Goal: Information Seeking & Learning: Find specific fact

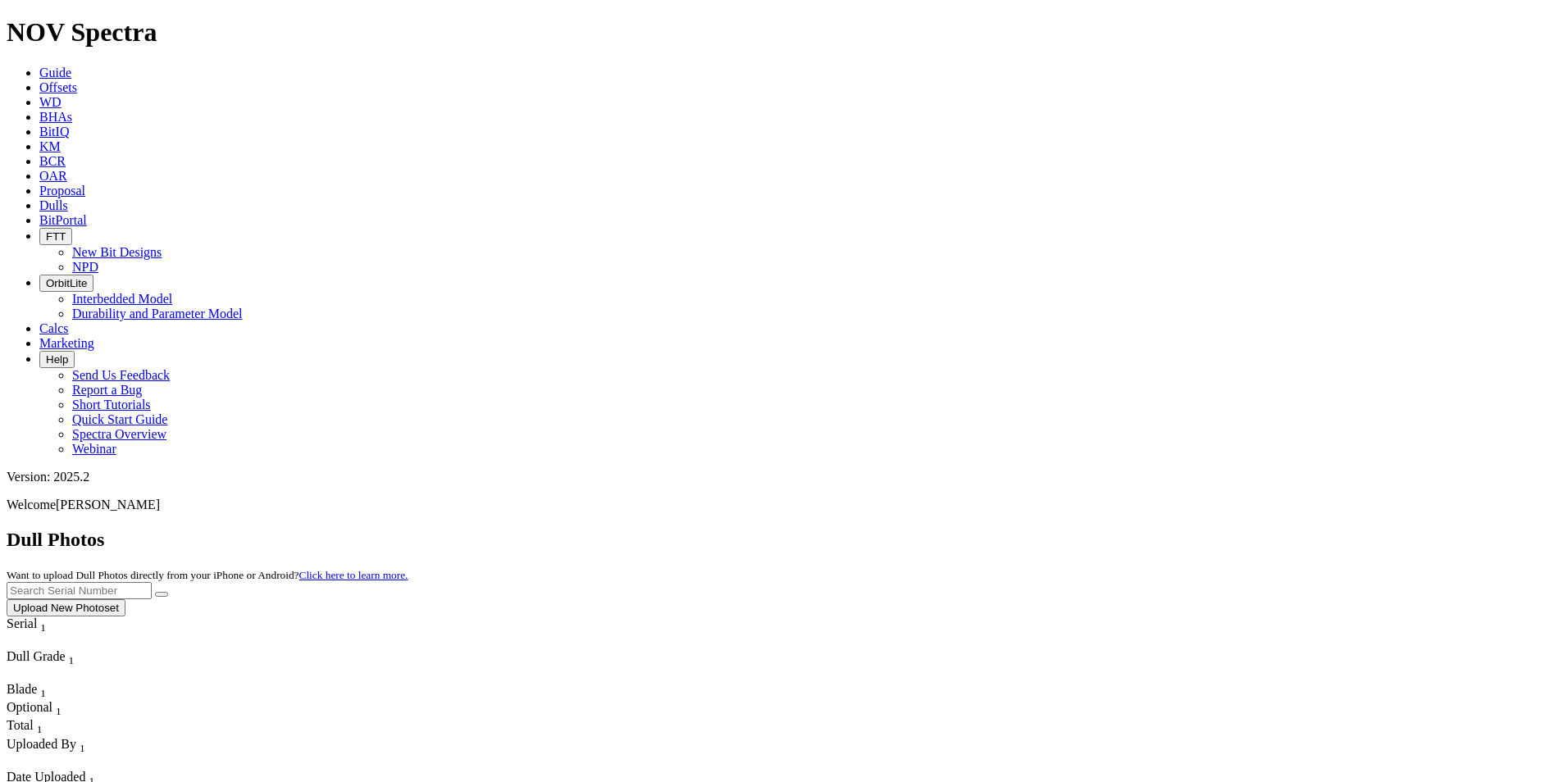
click at [40, 66] on icon at bounding box center [40, 72] width 0 height 13
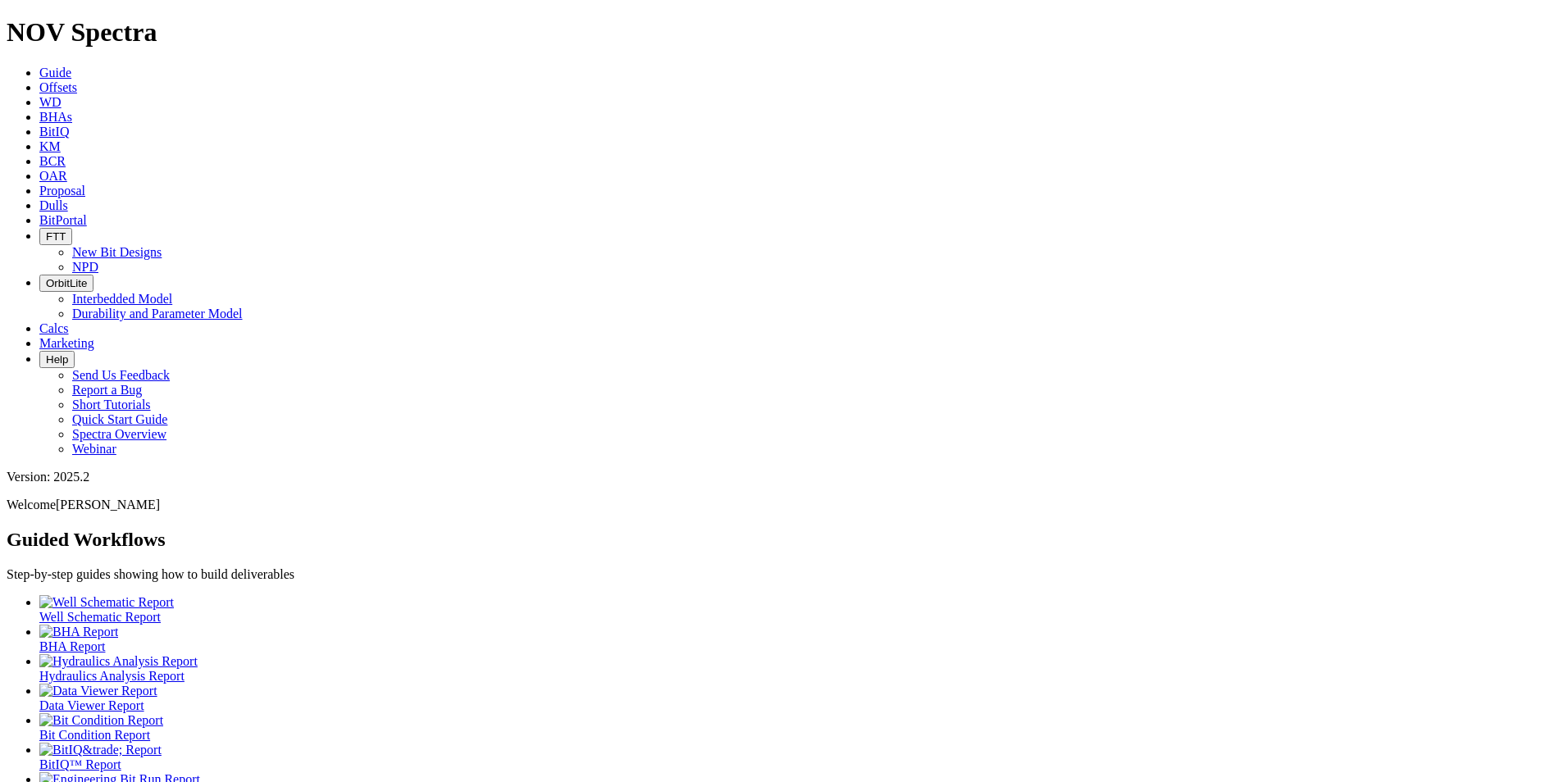
click at [40, 80] on icon at bounding box center [40, 86] width 0 height 13
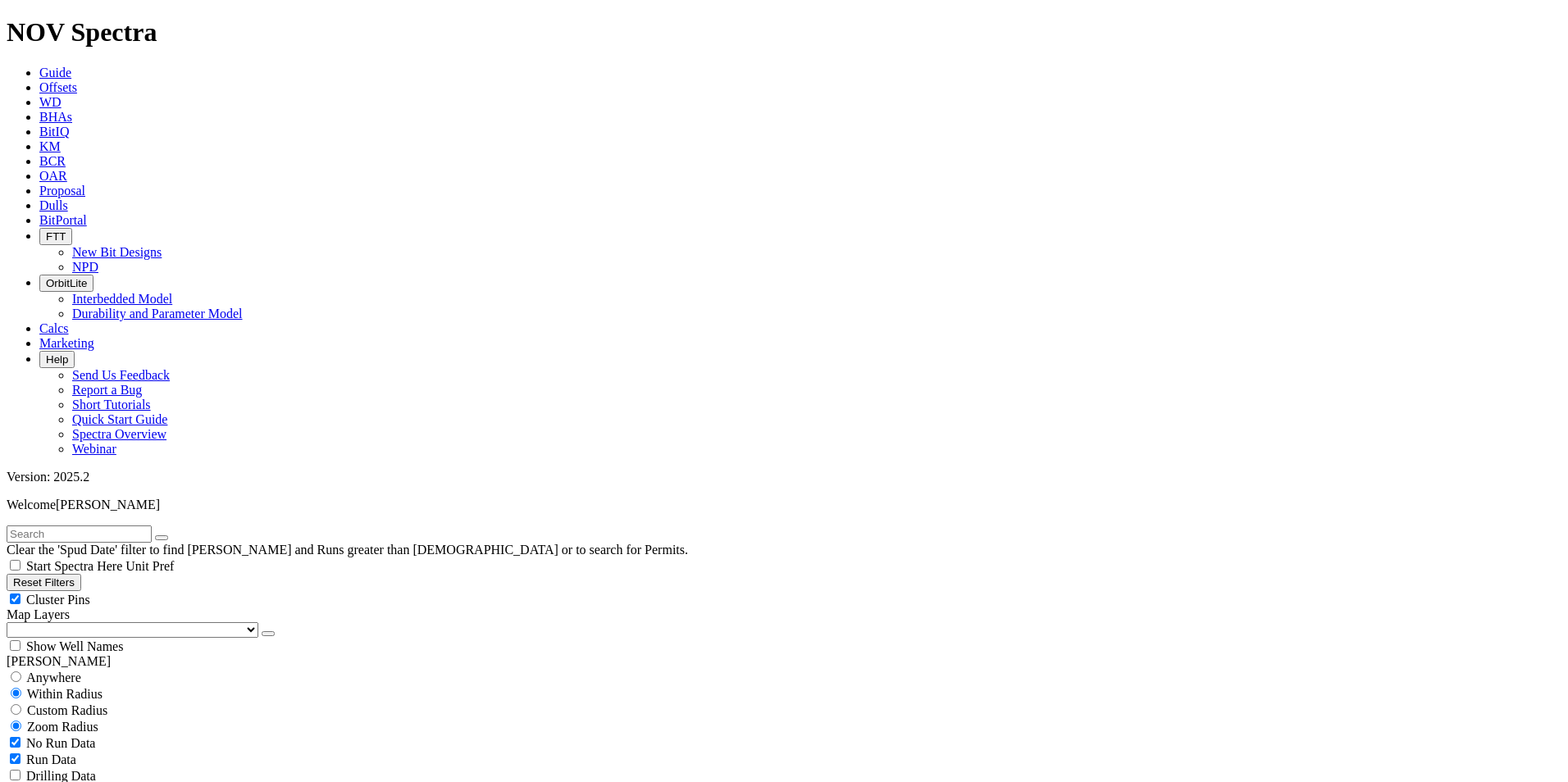
click at [79, 526] on input "text" at bounding box center [78, 534] width 145 height 17
type input "a318280"
click at [81, 574] on button "Reset Filters" at bounding box center [43, 582] width 75 height 17
click at [114, 669] on div "Anywhere" at bounding box center [783, 677] width 1554 height 16
radio input "true"
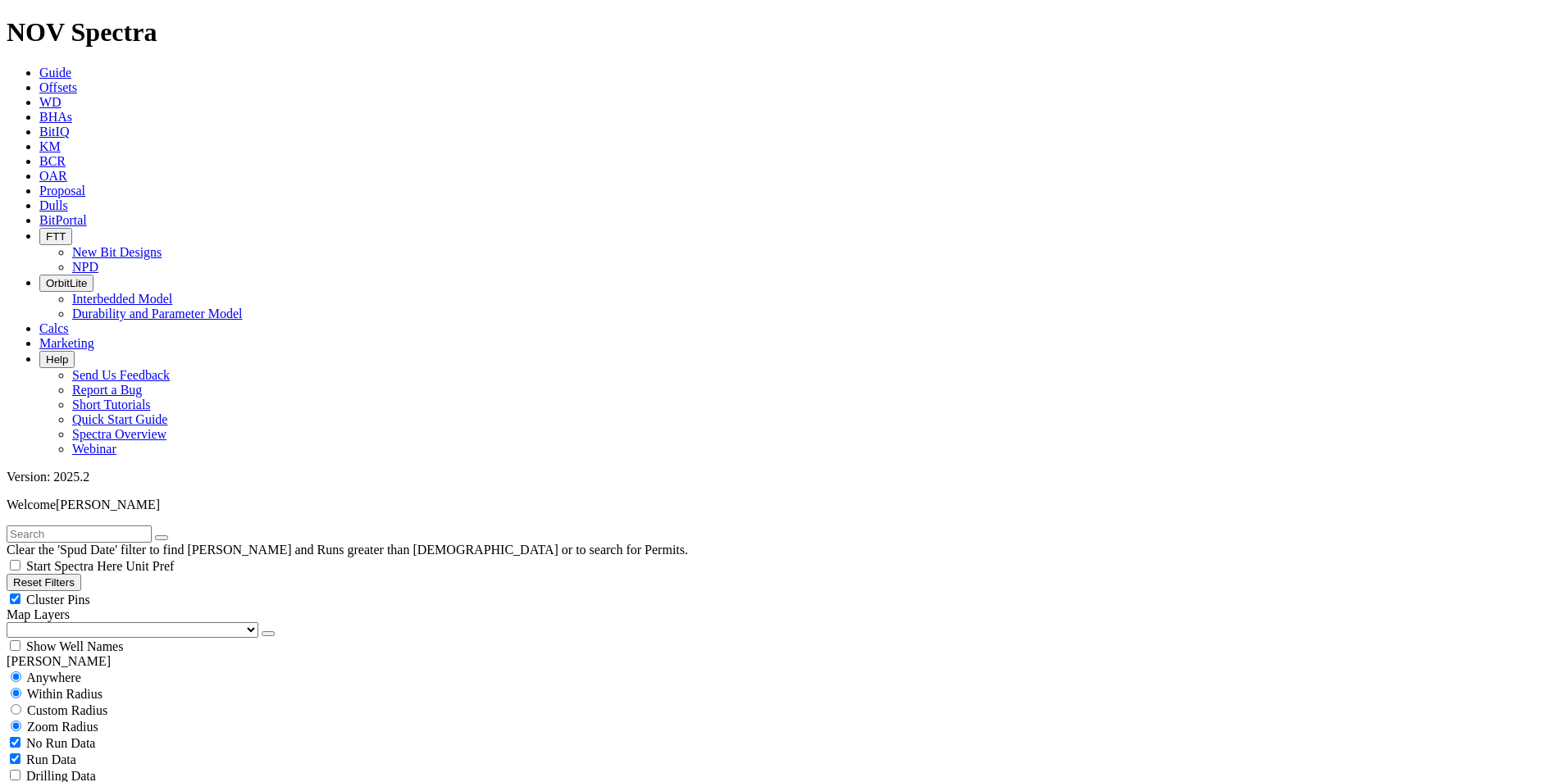
radio input "false"
click at [99, 526] on input "text" at bounding box center [78, 534] width 145 height 17
click at [152, 526] on input "text" at bounding box center [78, 534] width 145 height 17
type input "a318280"
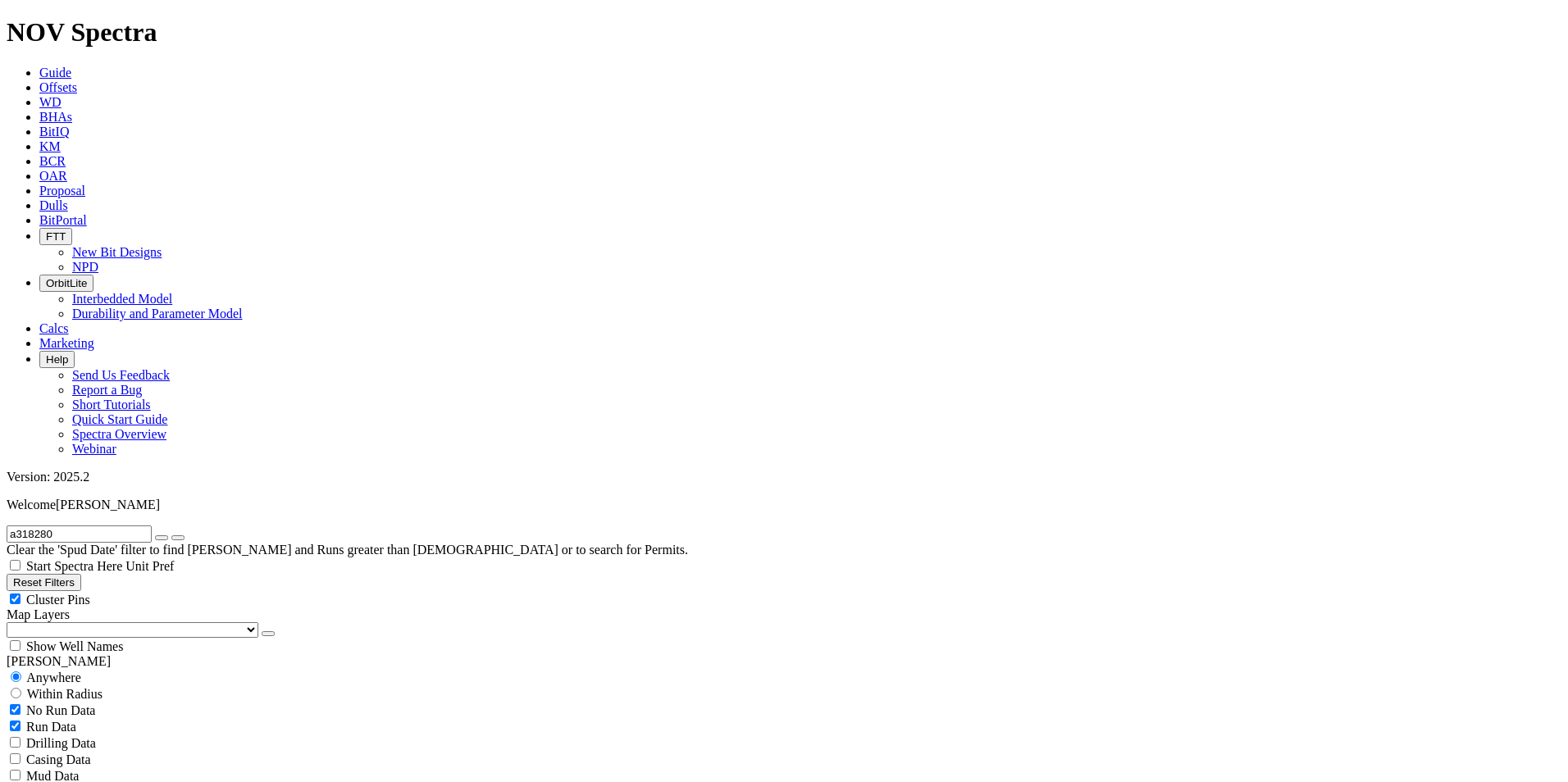
radio input "false"
radio input "true"
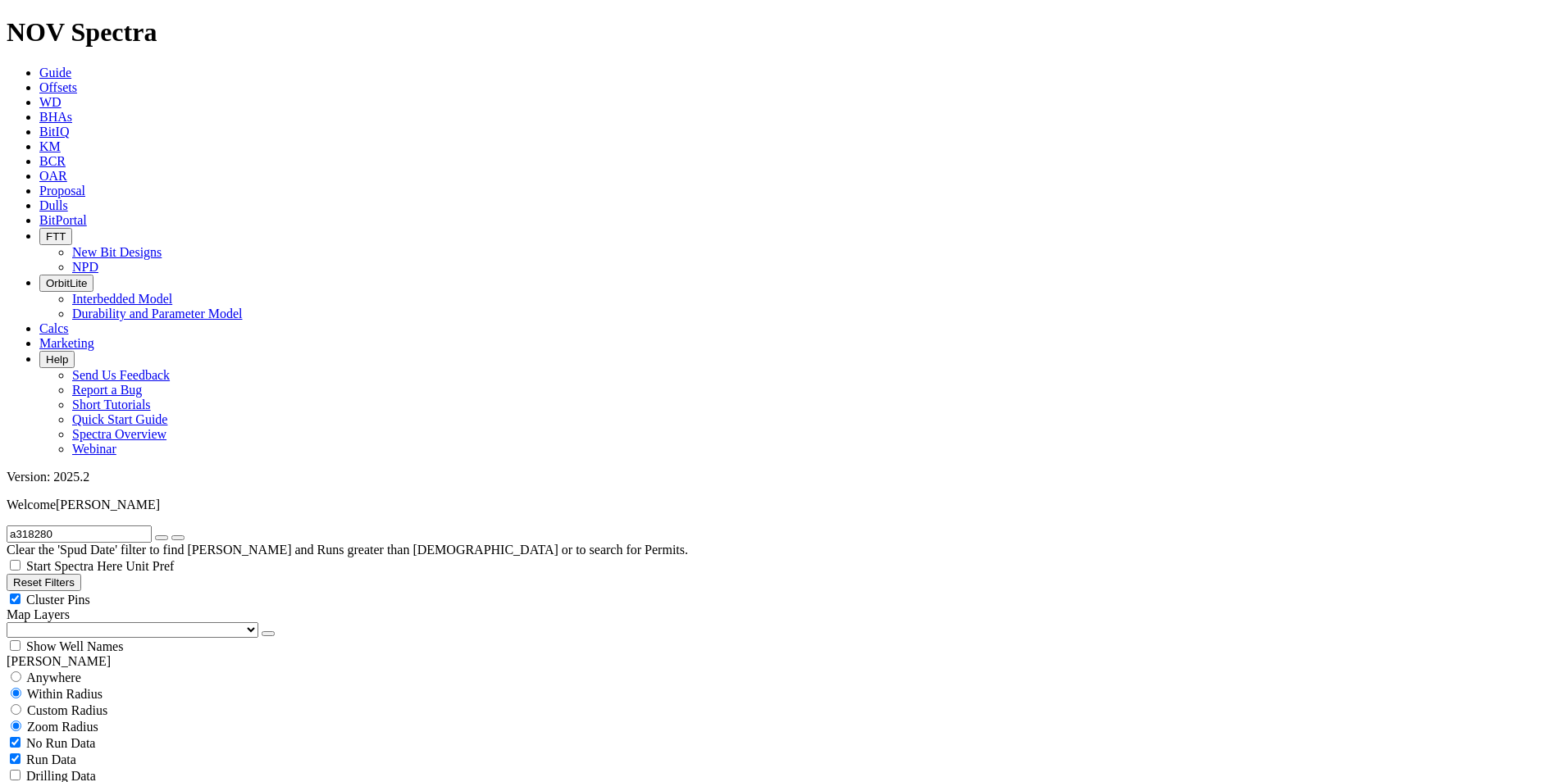
click at [87, 526] on input "a318280" at bounding box center [78, 534] width 145 height 17
type input "a318282"
click at [94, 669] on div "Anywhere" at bounding box center [783, 677] width 1554 height 16
radio input "true"
radio input "false"
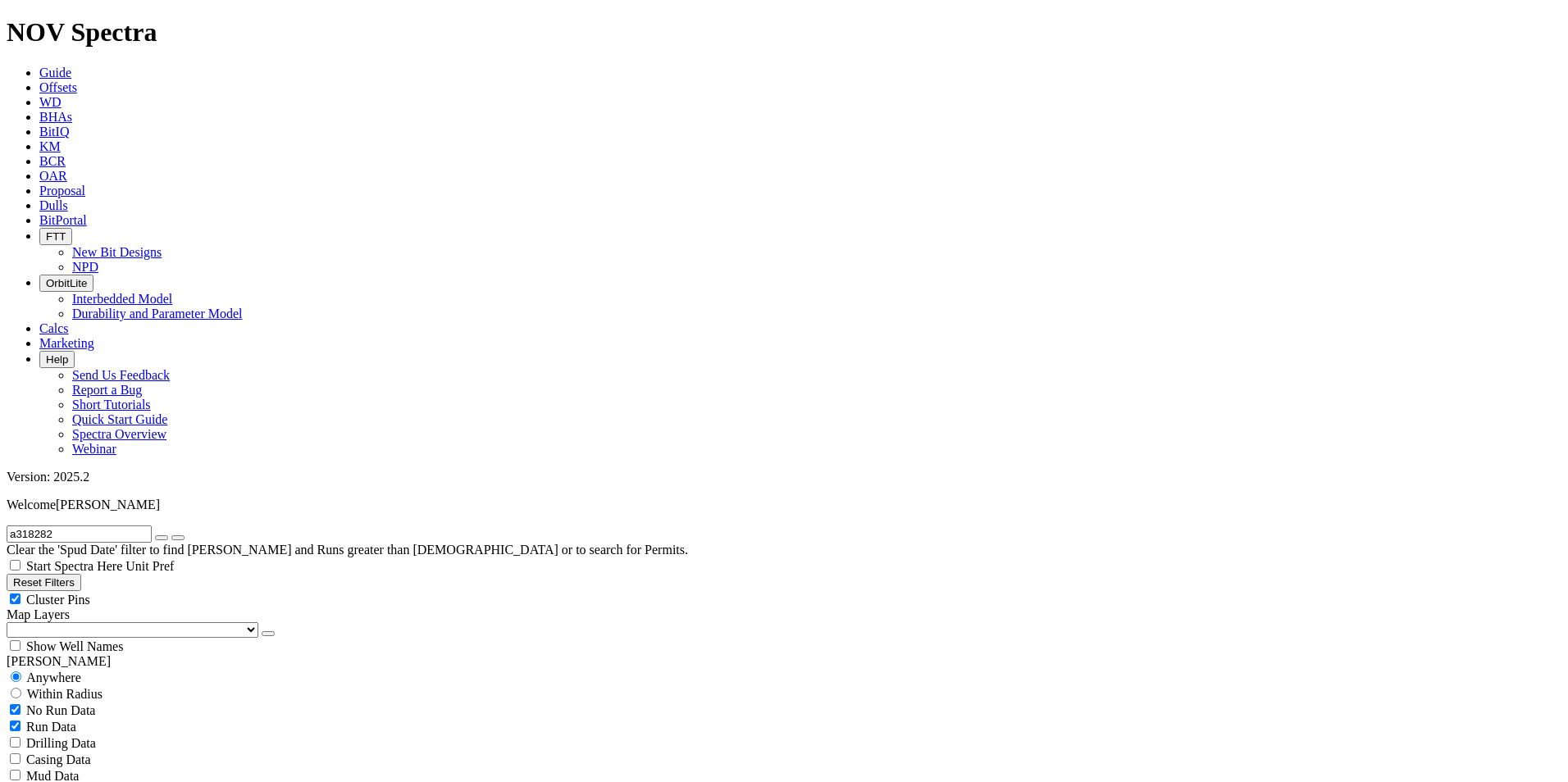
scroll to position [503, 0]
drag, startPoint x: 1358, startPoint y: 606, endPoint x: 1496, endPoint y: 626, distance: 139.4
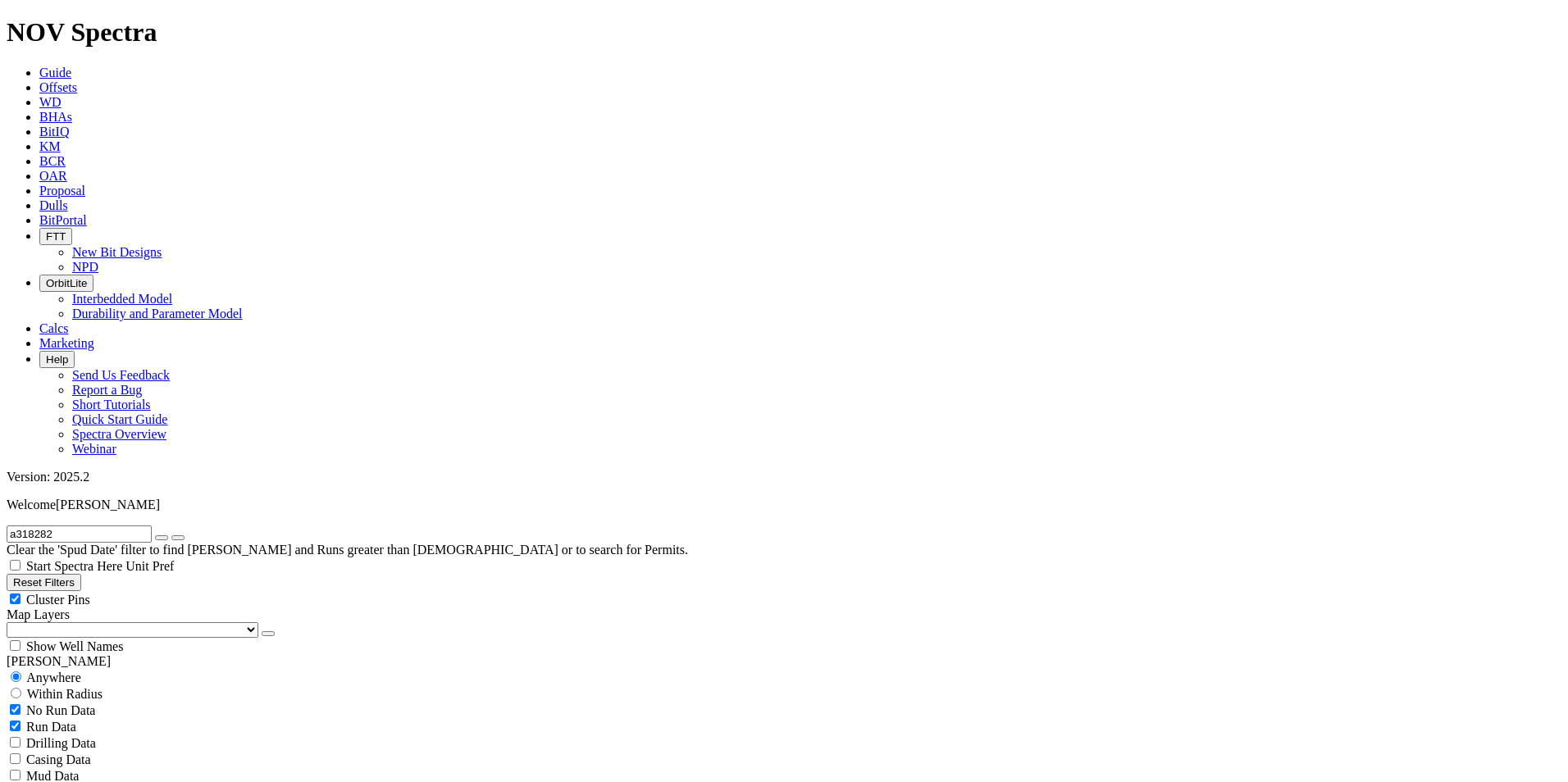
radio input "false"
radio input "true"
click at [71, 66] on span "Guide" at bounding box center [56, 72] width 32 height 13
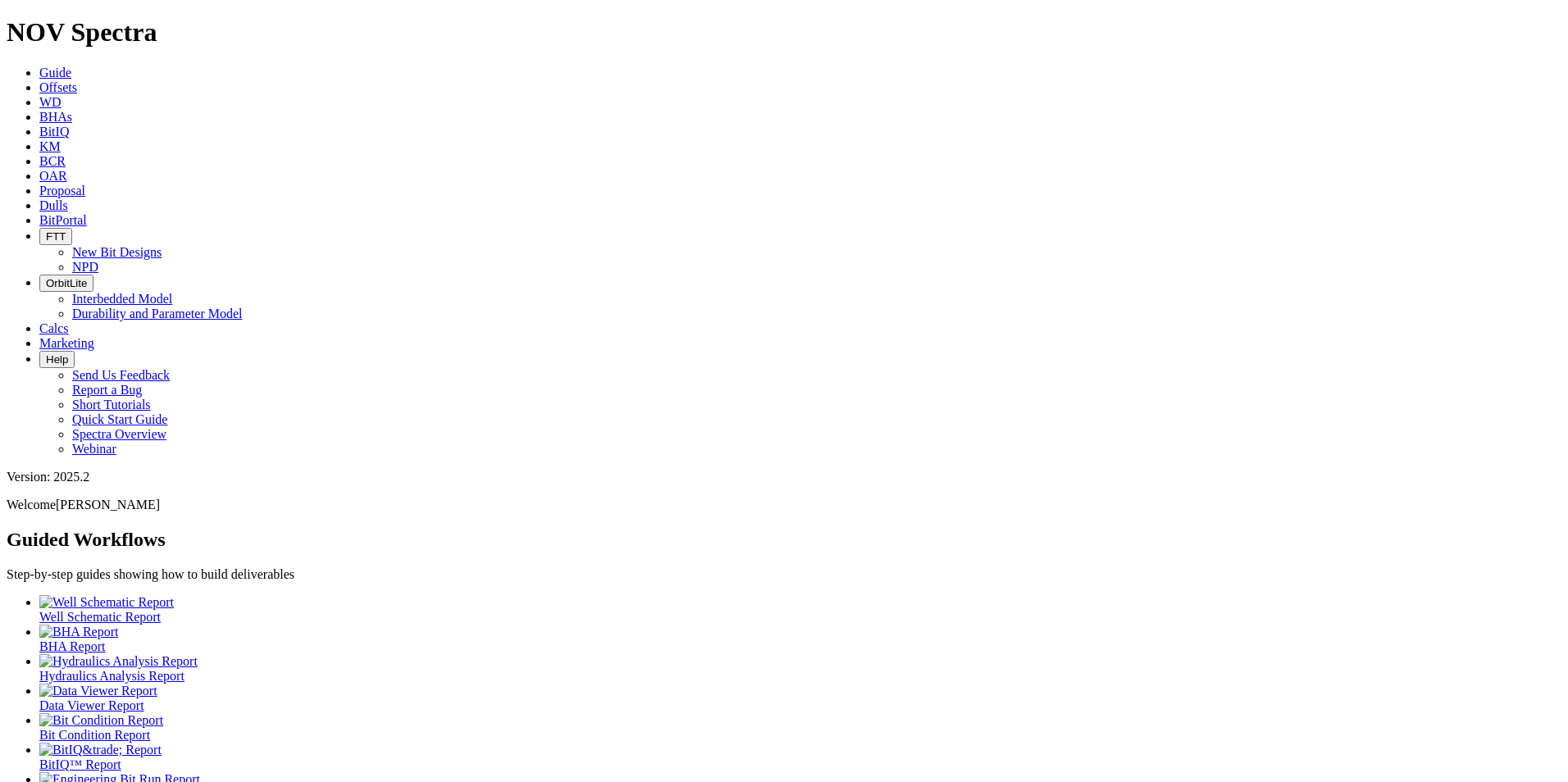
click at [40, 198] on icon at bounding box center [40, 204] width 0 height 13
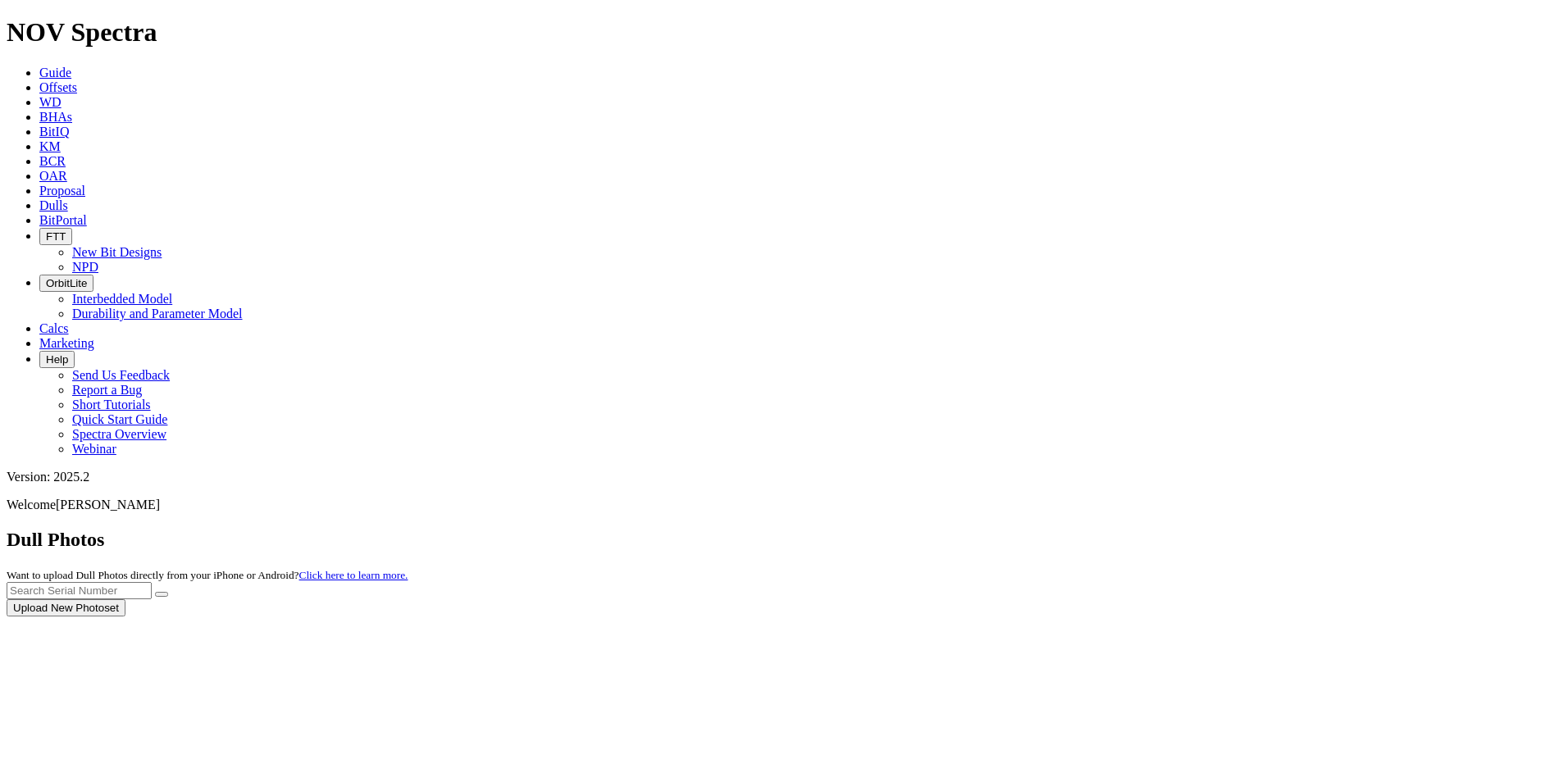
click at [1216, 616] on div at bounding box center [783, 616] width 1554 height 0
click at [152, 582] on input "text" at bounding box center [78, 590] width 145 height 17
type input "A318280"
click at [168, 592] on button "submit" at bounding box center [161, 594] width 14 height 4
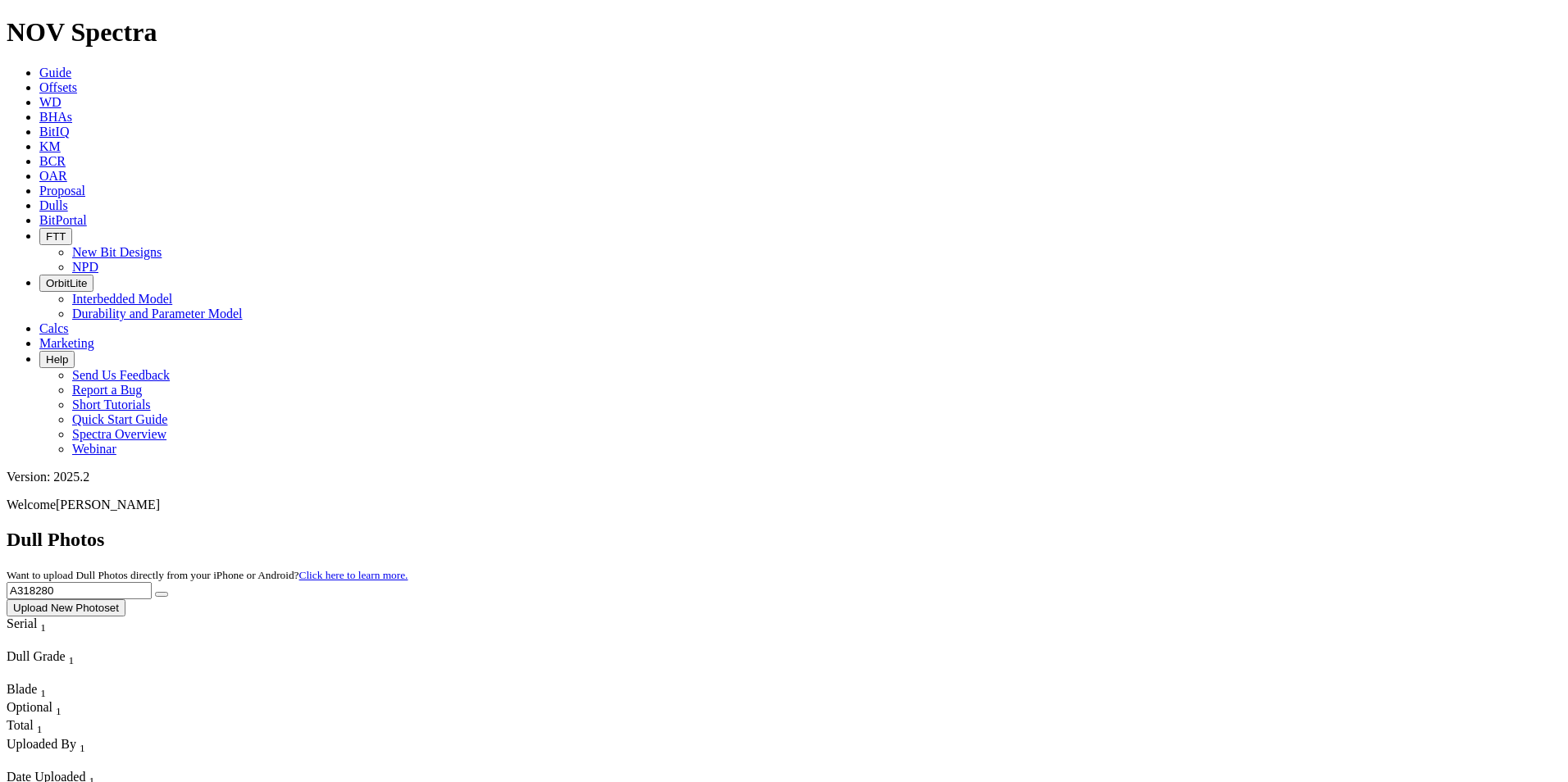
click at [71, 66] on span "Guide" at bounding box center [56, 72] width 32 height 13
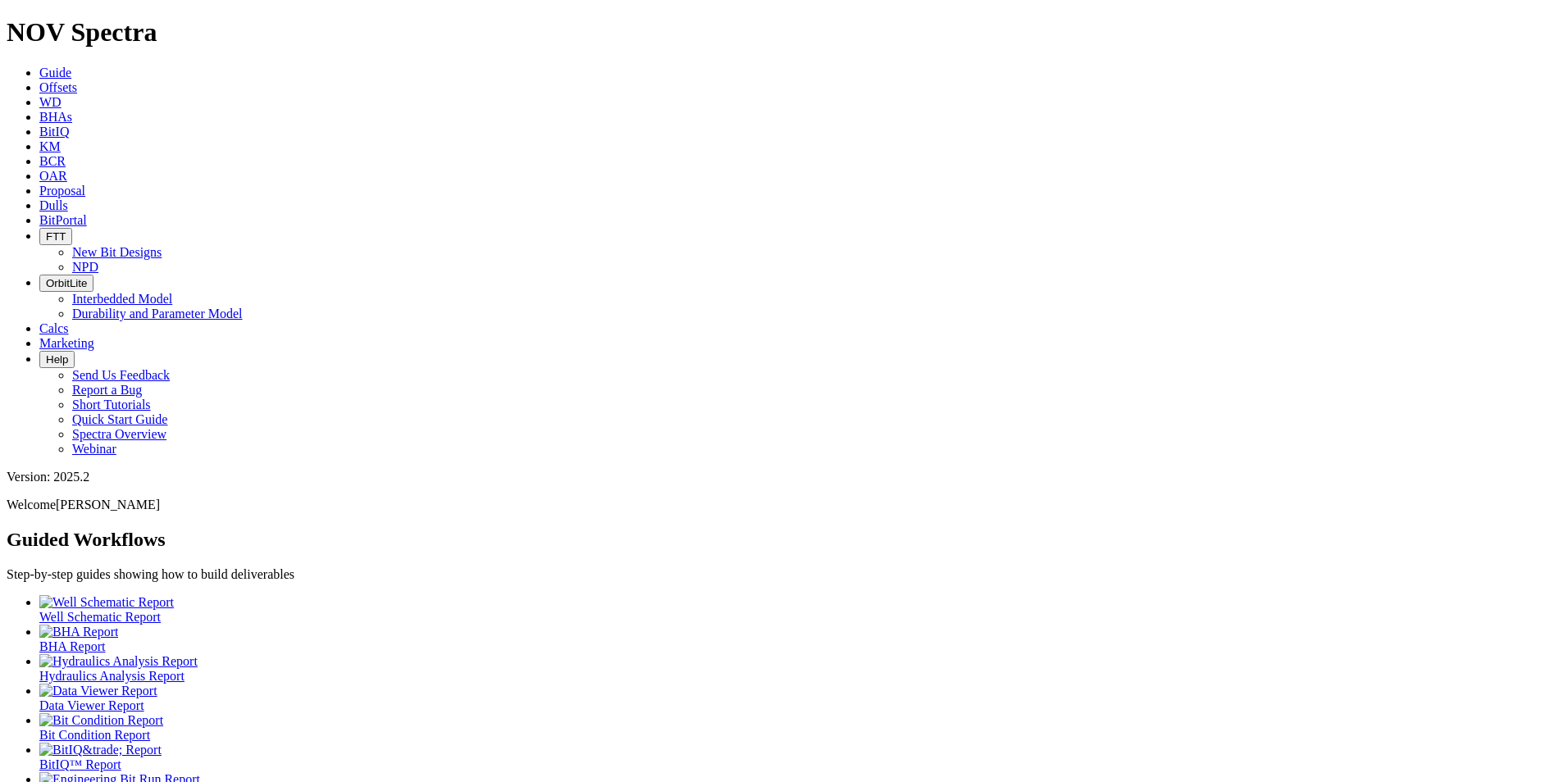
click at [40, 80] on icon at bounding box center [40, 86] width 0 height 13
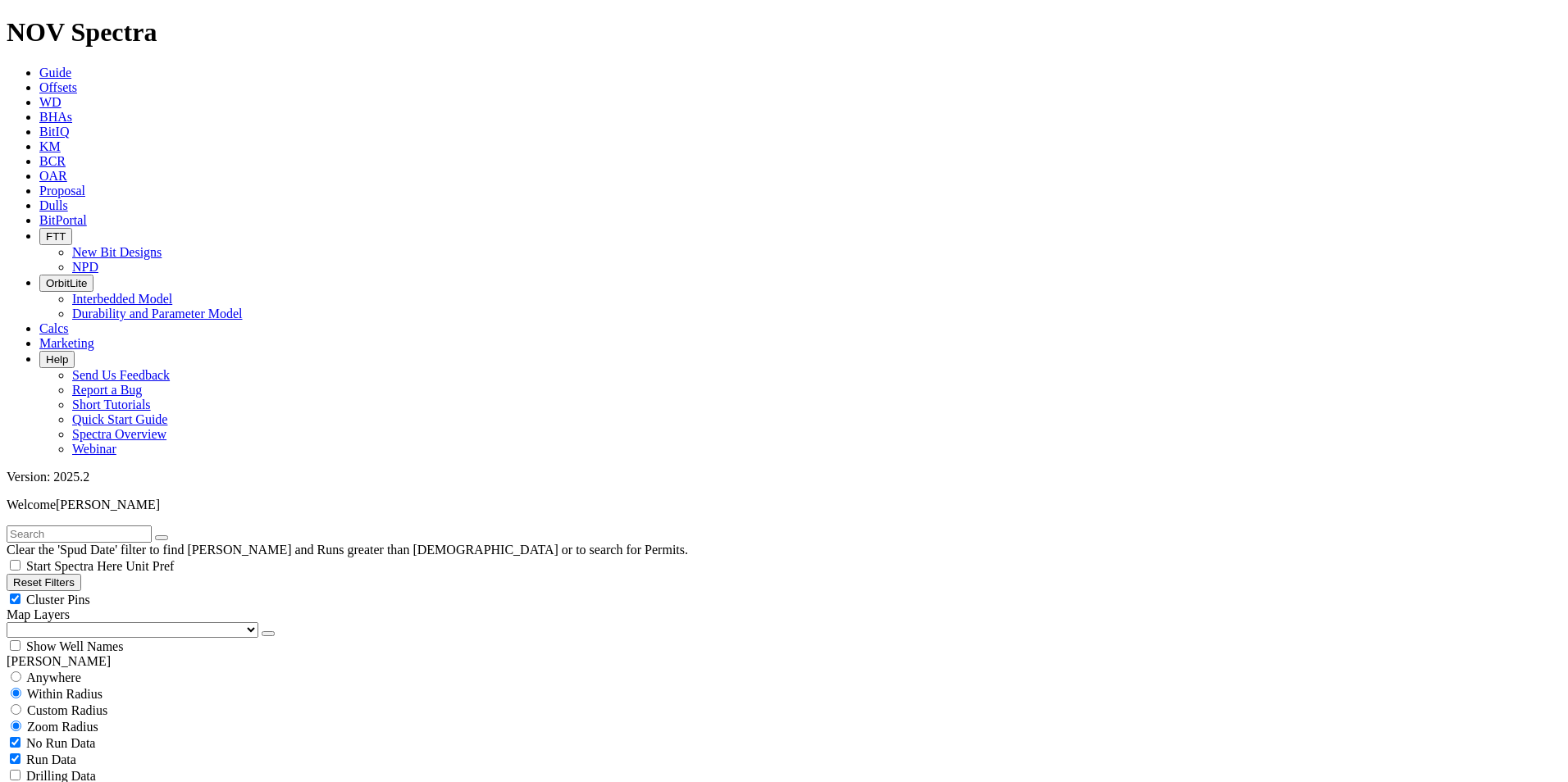
click at [126, 526] on input "text" at bounding box center [78, 534] width 145 height 17
type input "A318282"
click at [17, 669] on div "Anywhere" at bounding box center [783, 677] width 1554 height 16
radio input "true"
radio input "false"
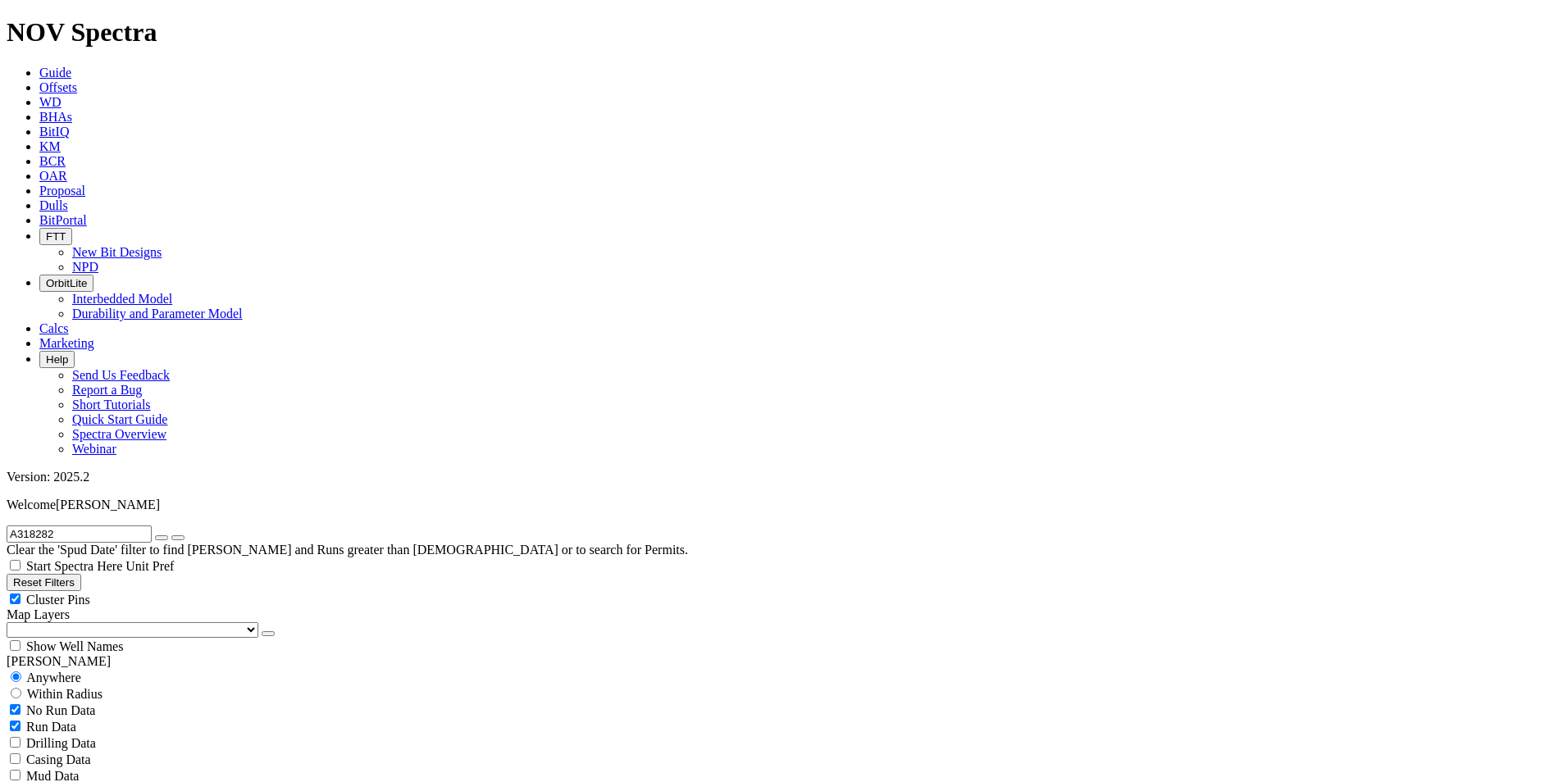
scroll to position [503, 0]
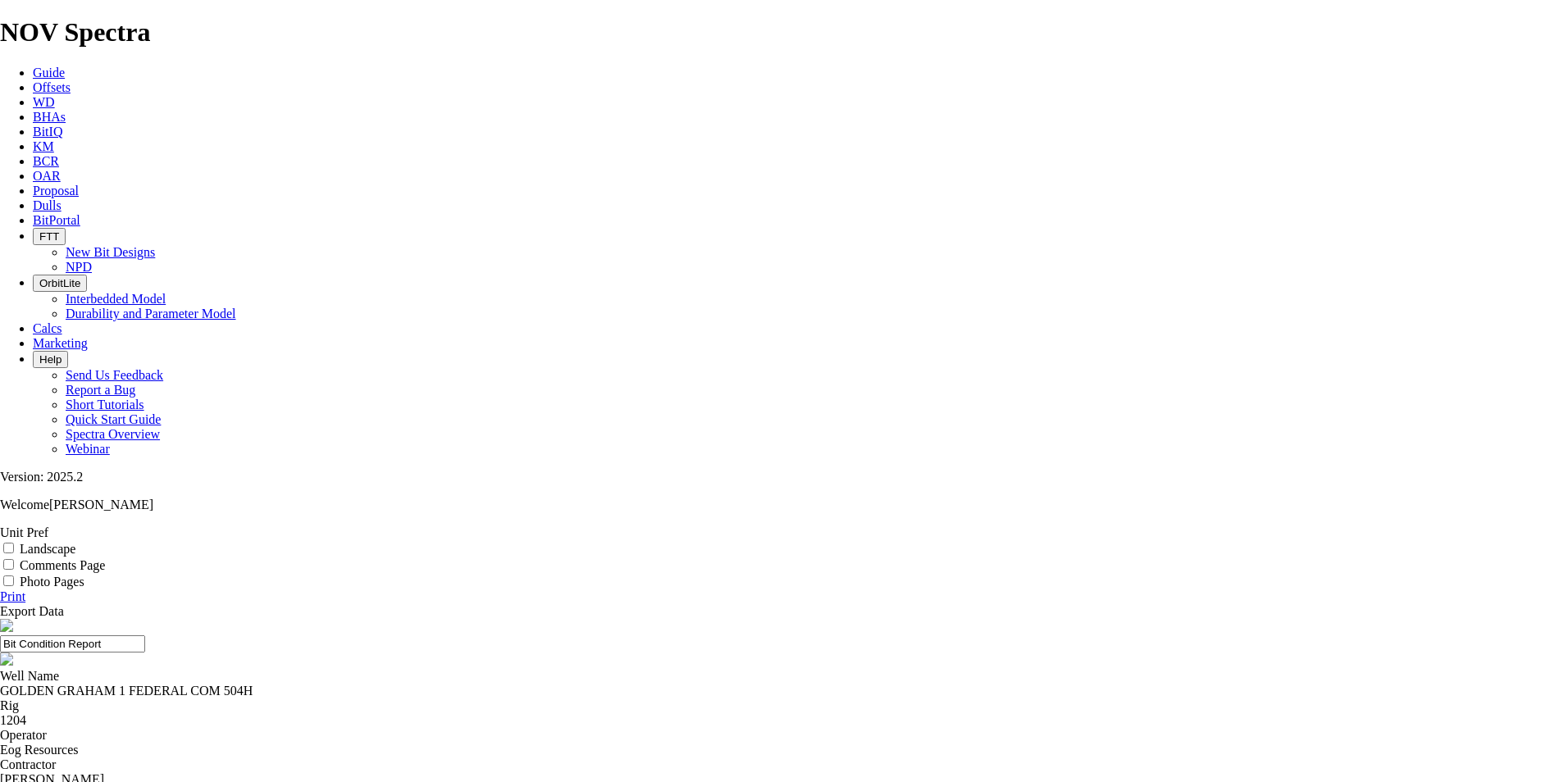
drag, startPoint x: 1183, startPoint y: 186, endPoint x: 360, endPoint y: 193, distance: 823.0
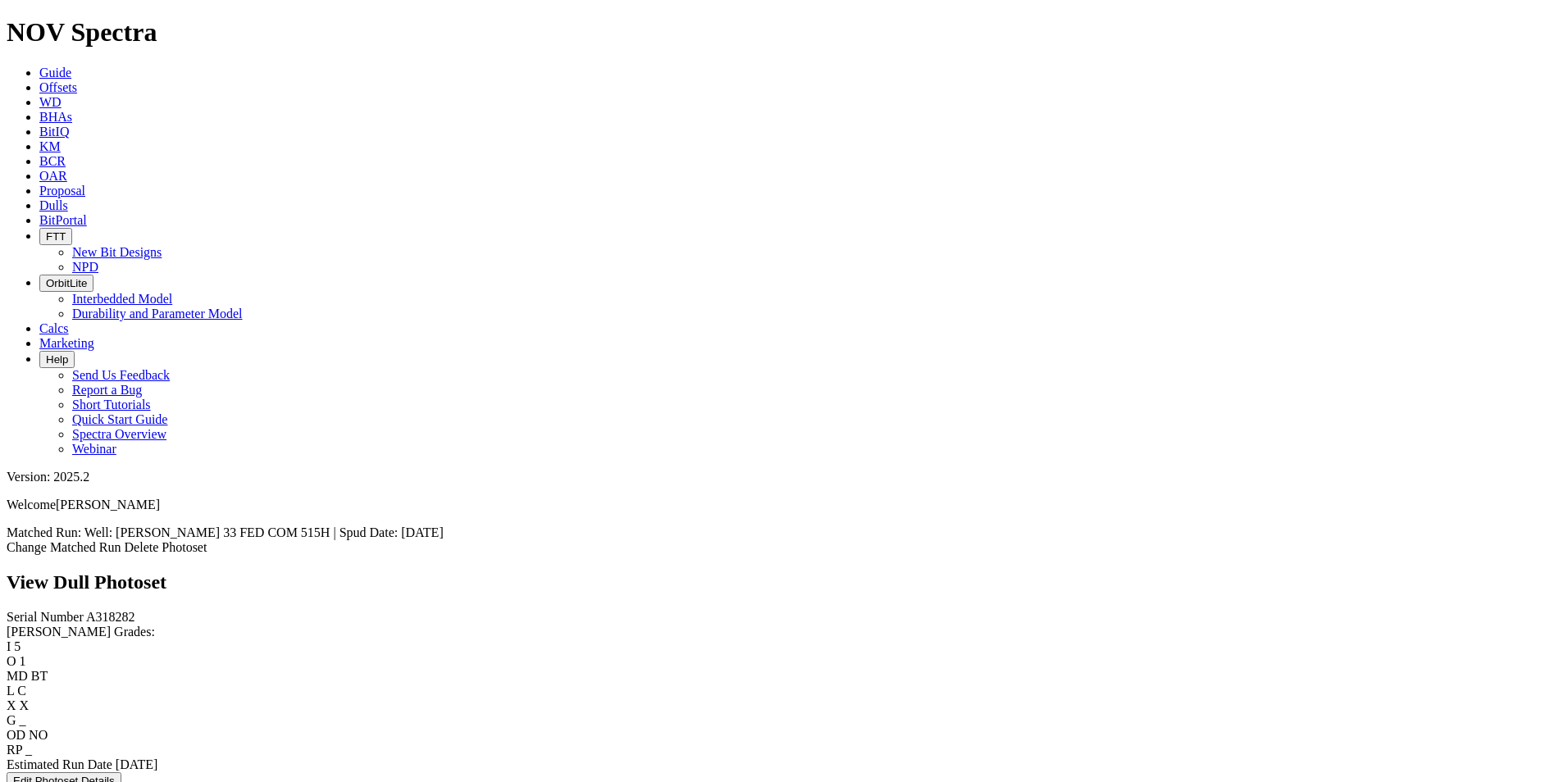
click at [121, 772] on button "Edit Photoset Details" at bounding box center [64, 780] width 115 height 17
type input "7/3/25"
click at [133, 657] on div "Serial Number A318282 RH Dull Grades: I No lost, worn or damaged cutters 0 1 2 …" at bounding box center [783, 770] width 1554 height 321
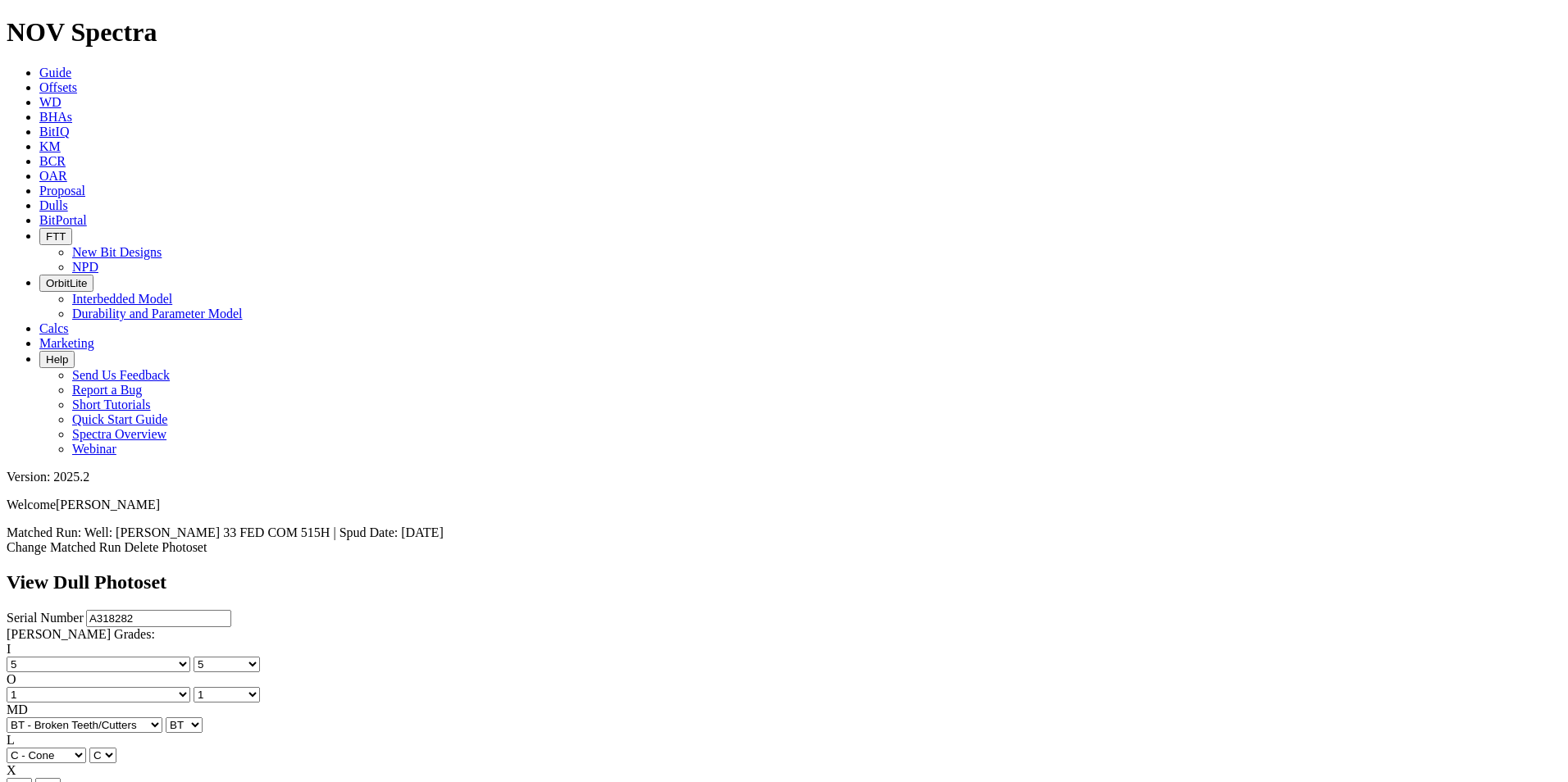
click at [133, 657] on div "Serial Number A318282 RH Dull Grades: I No lost, worn or damaged cutters 0 1 2 …" at bounding box center [783, 770] width 1554 height 321
click at [77, 80] on link "Offsets" at bounding box center [59, 86] width 38 height 13
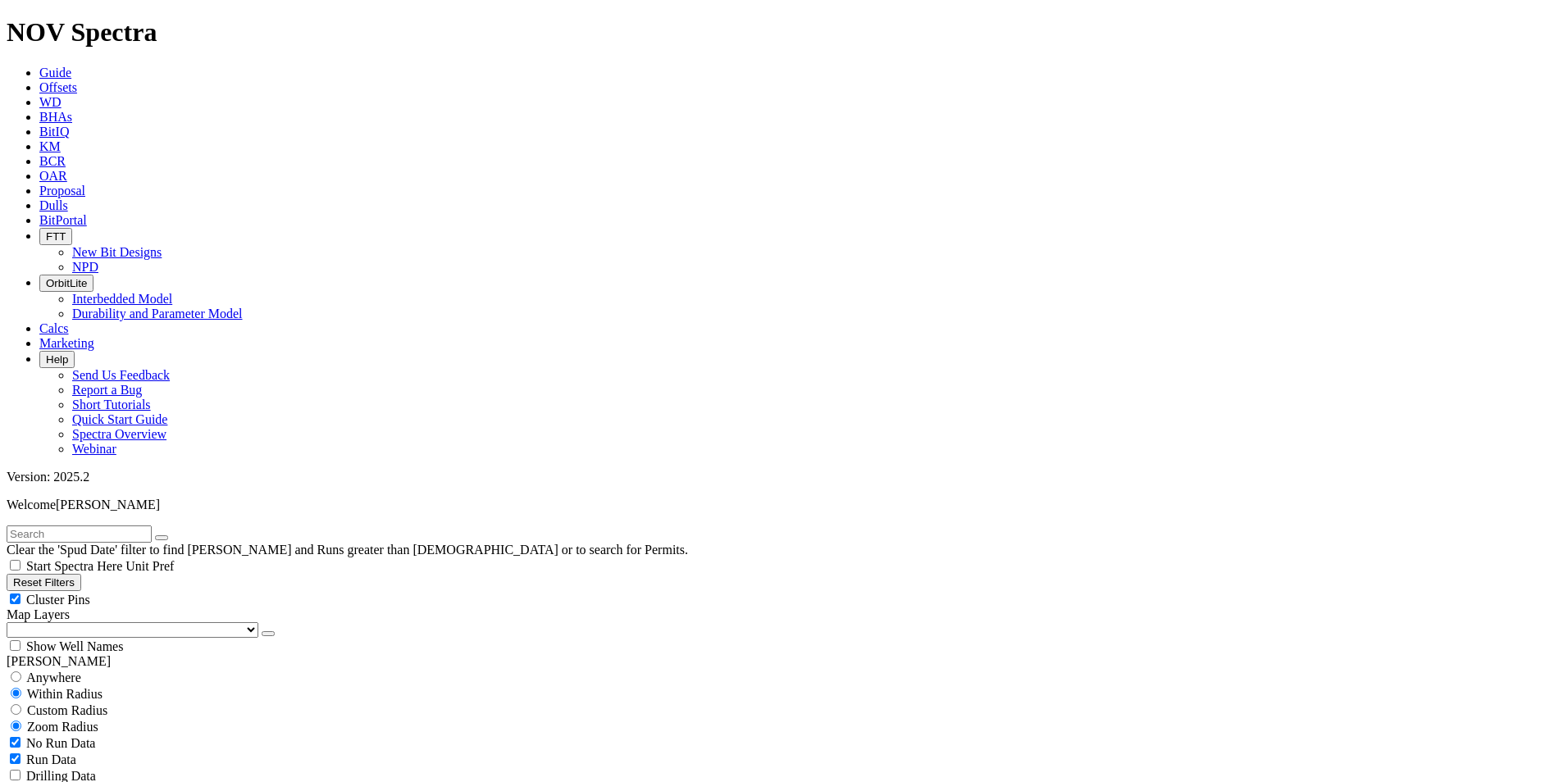
click at [68, 198] on span "Dulls" at bounding box center [54, 204] width 29 height 13
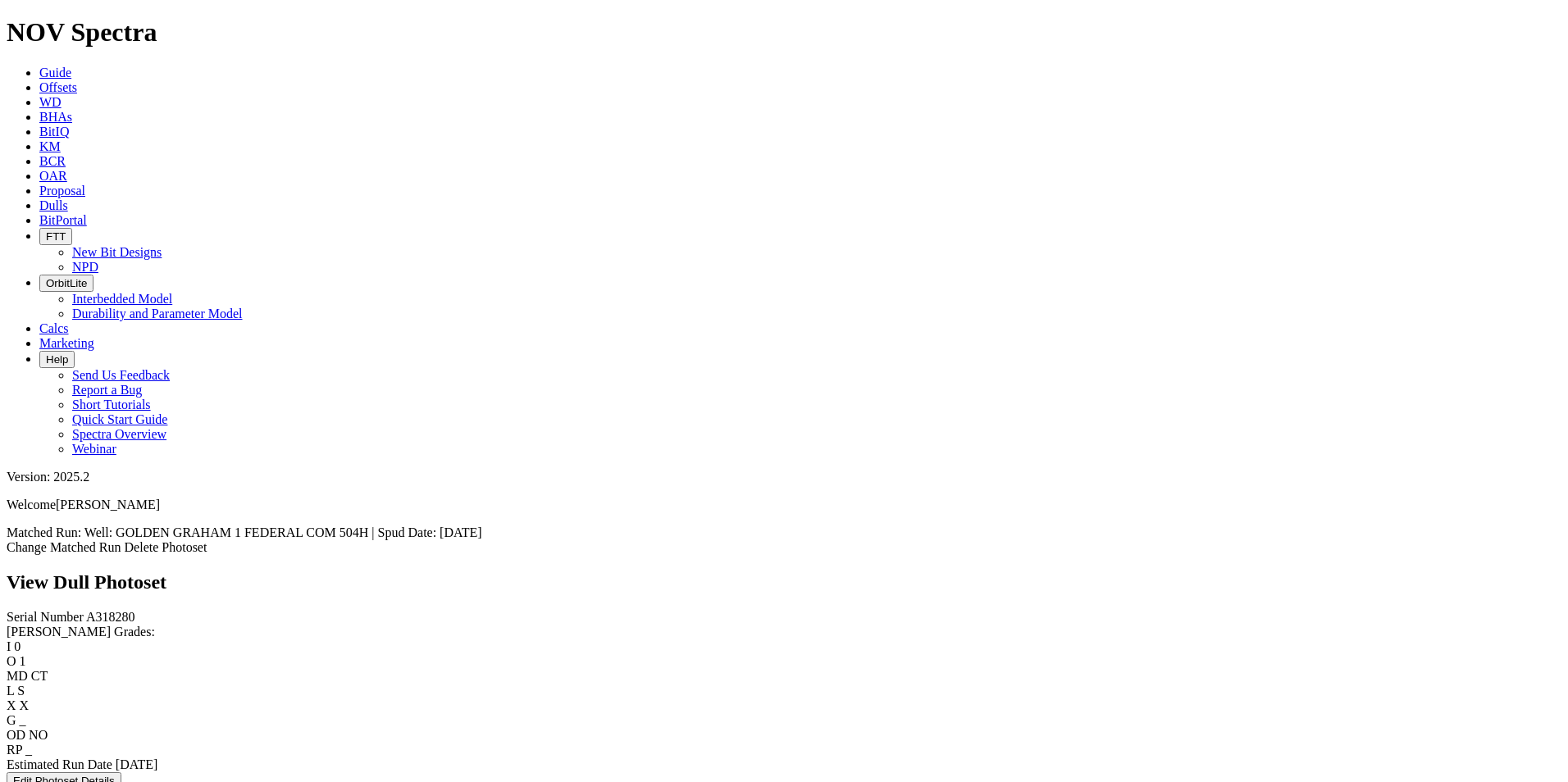
click at [40, 198] on icon at bounding box center [40, 204] width 0 height 13
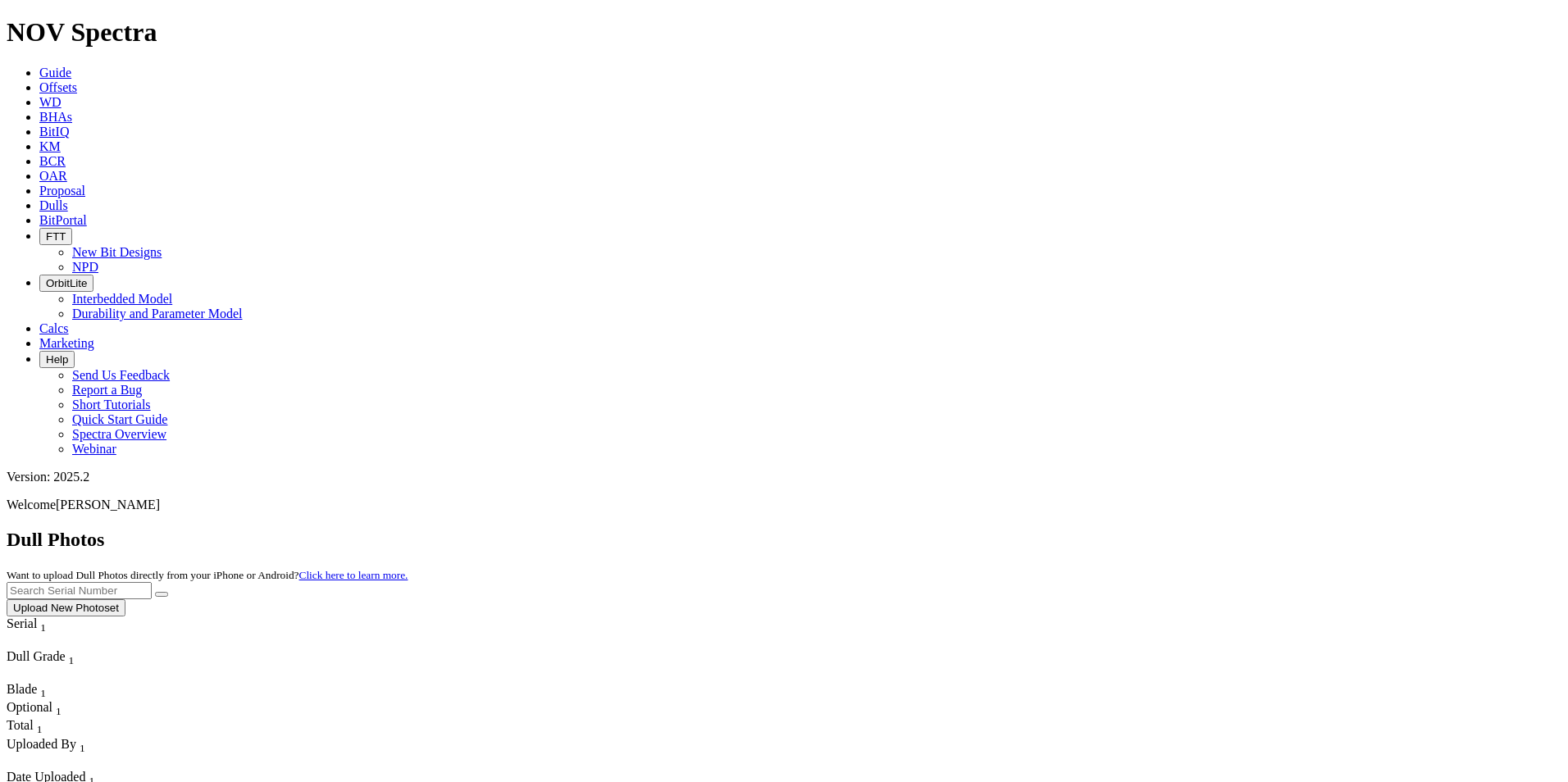
click at [152, 582] on input "text" at bounding box center [78, 590] width 145 height 17
type input "A318282"
click at [168, 592] on button "submit" at bounding box center [161, 594] width 14 height 4
